Goal: Information Seeking & Learning: Learn about a topic

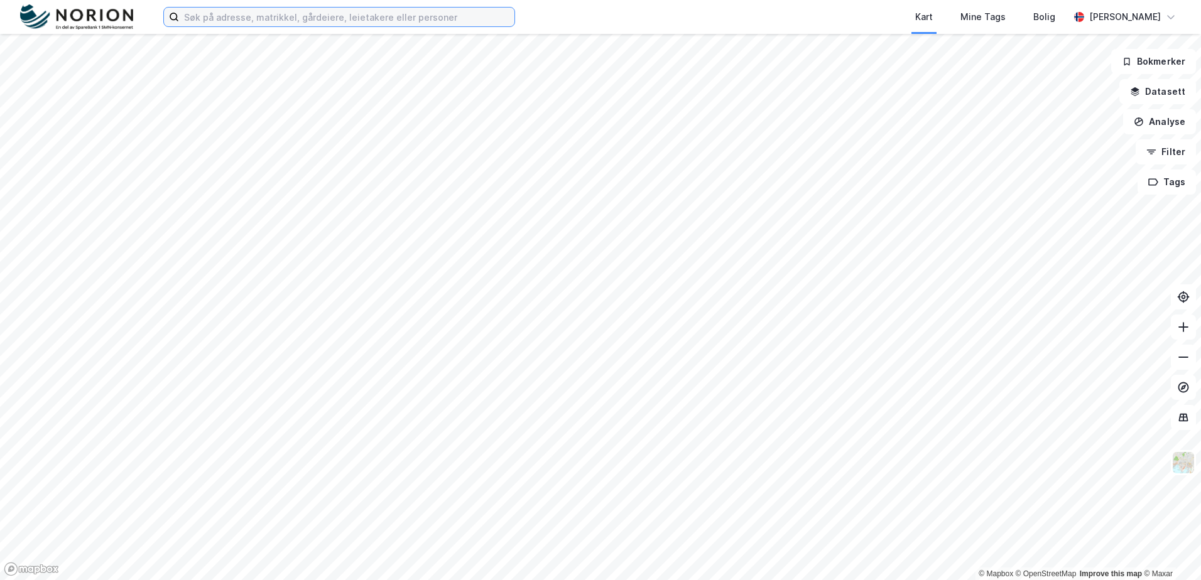
click at [267, 16] on input at bounding box center [346, 17] width 335 height 19
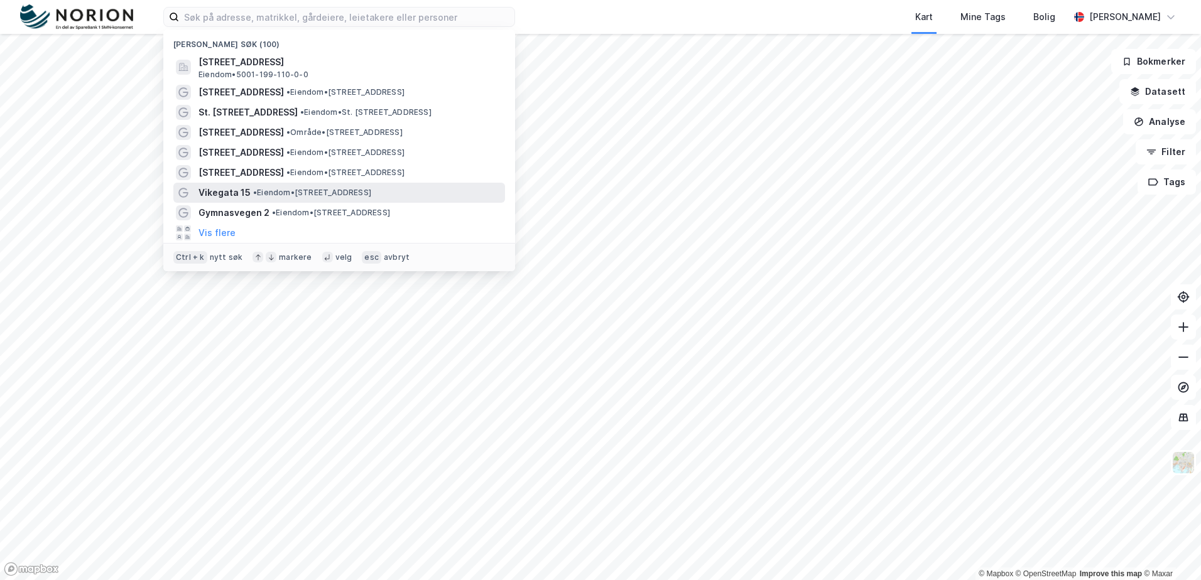
click at [275, 193] on span "• Eiendom • [STREET_ADDRESS]" at bounding box center [312, 193] width 118 height 10
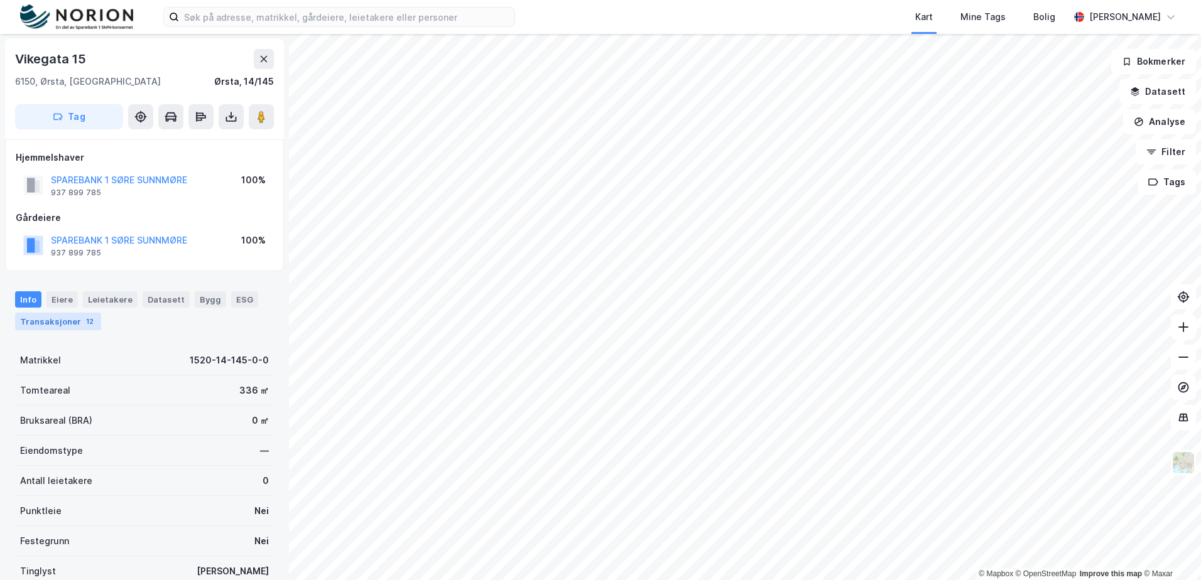
click at [46, 320] on div "Transaksjoner 12" at bounding box center [58, 322] width 86 height 18
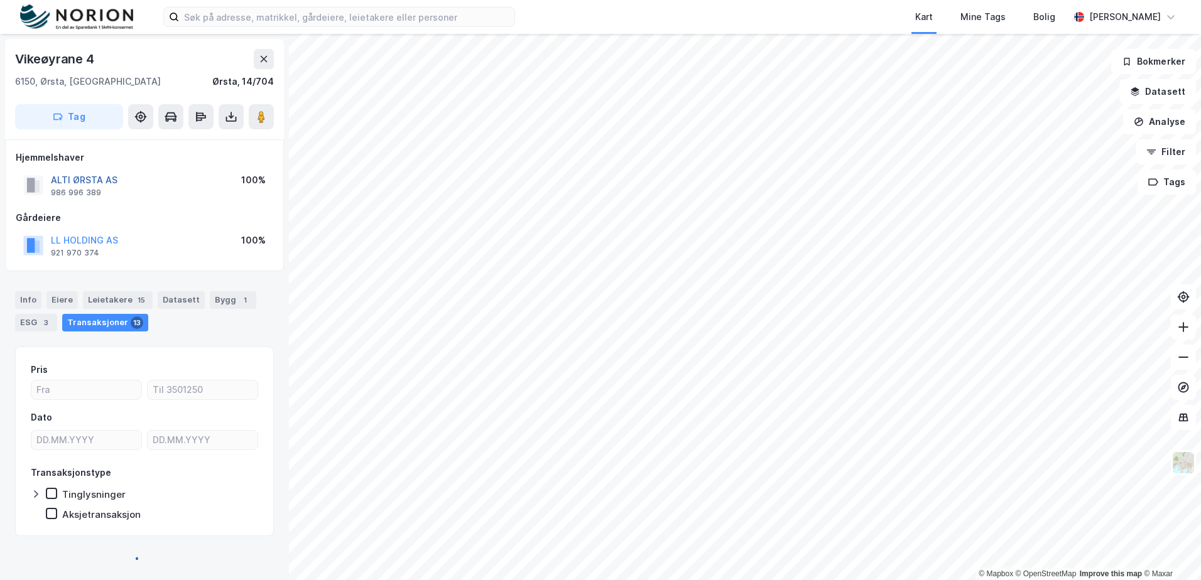
click at [0, 0] on button "ALTI ØRSTA AS" at bounding box center [0, 0] width 0 height 0
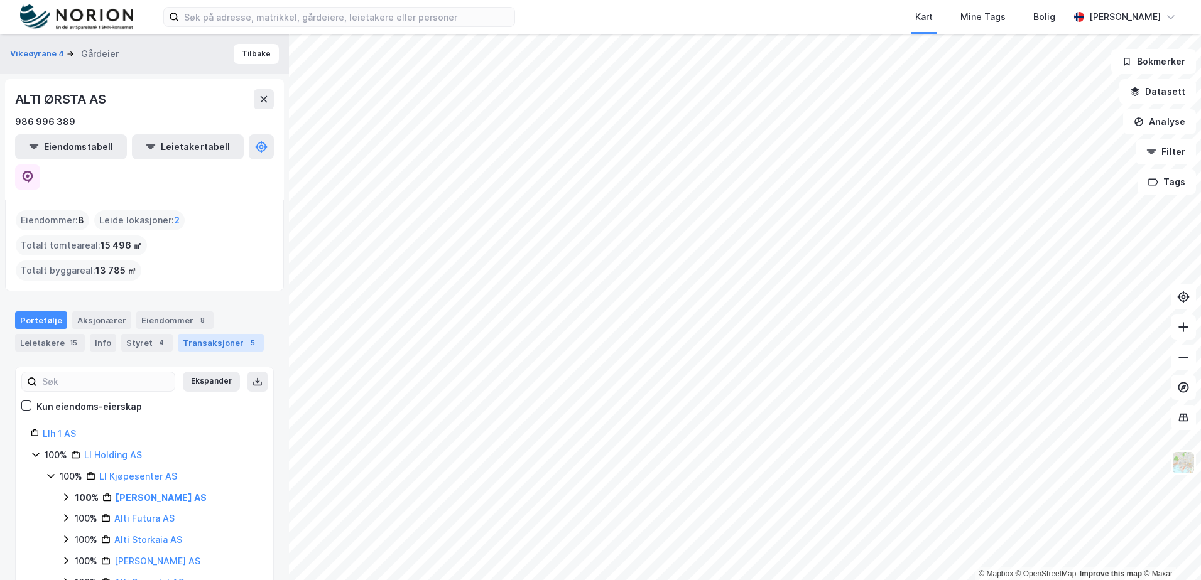
click at [215, 334] on div "Transaksjoner 5" at bounding box center [221, 343] width 86 height 18
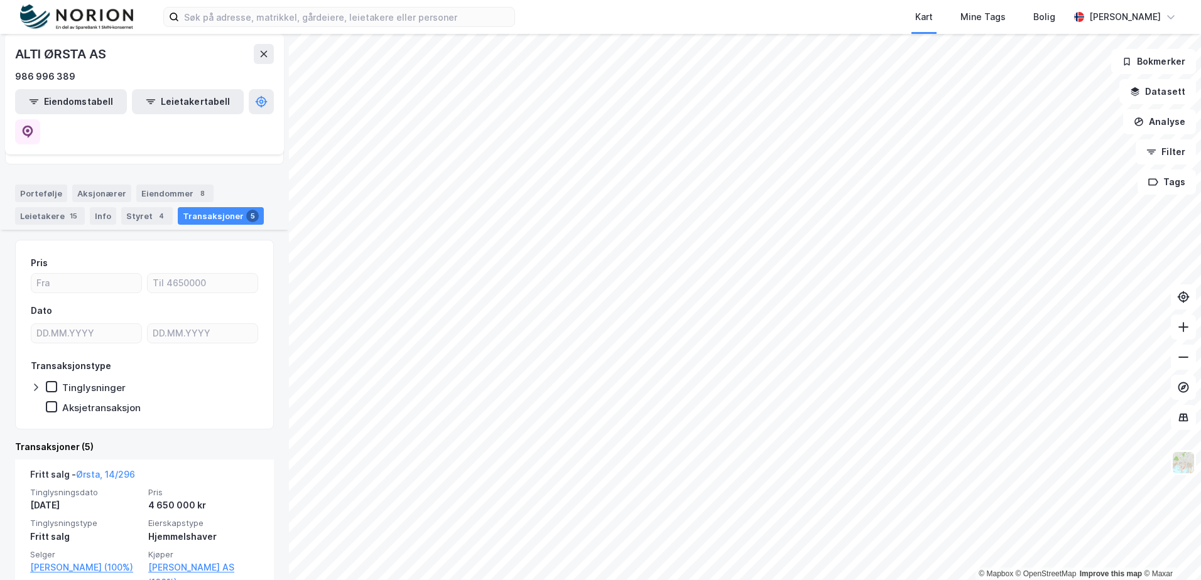
scroll to position [126, 0]
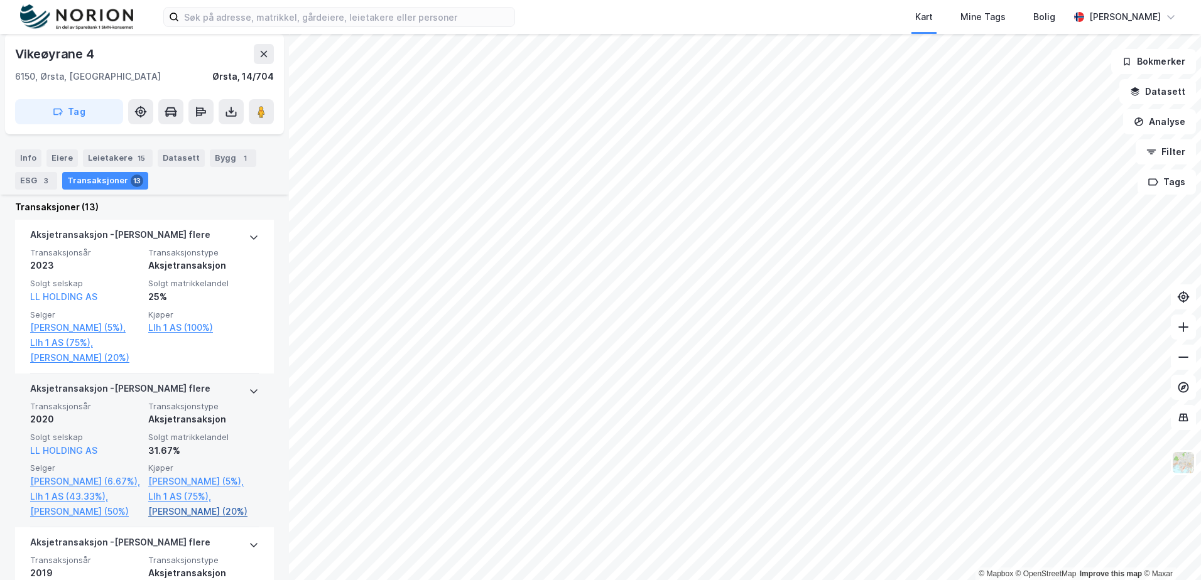
scroll to position [314, 0]
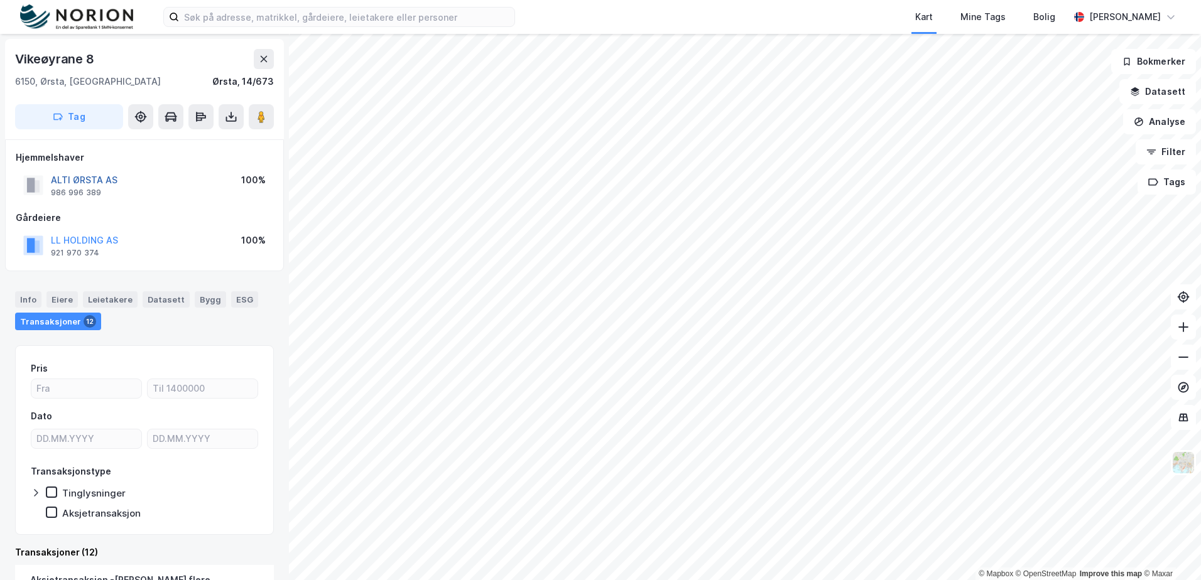
click at [0, 0] on button "ALTI ØRSTA AS" at bounding box center [0, 0] width 0 height 0
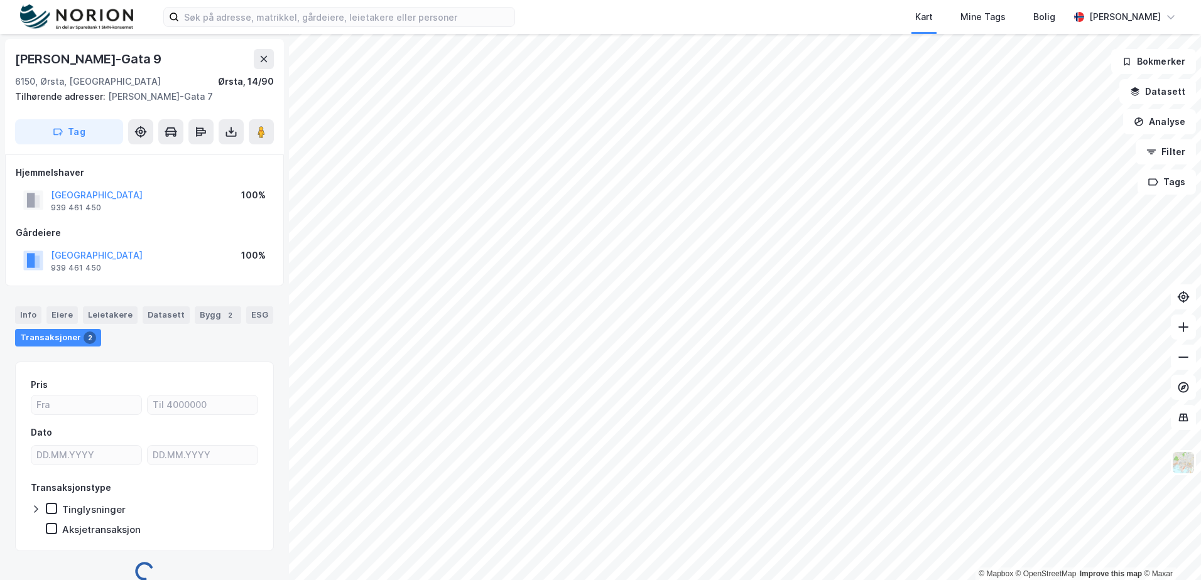
scroll to position [1, 0]
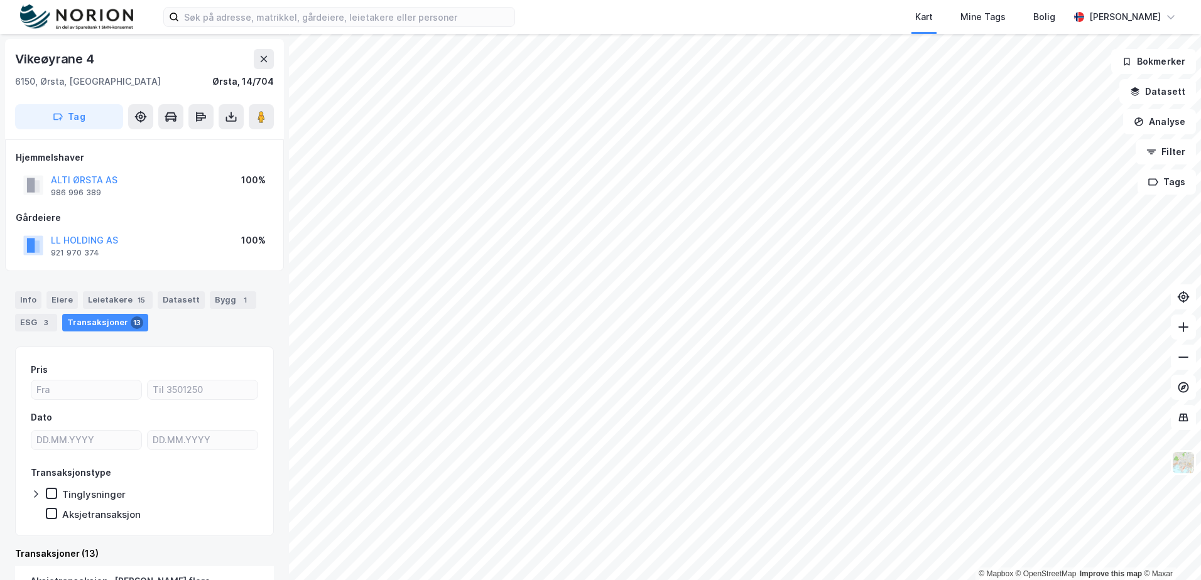
scroll to position [1, 0]
click at [0, 0] on button "ALTI ØRSTA AS" at bounding box center [0, 0] width 0 height 0
